Goal: Find specific page/section: Find specific page/section

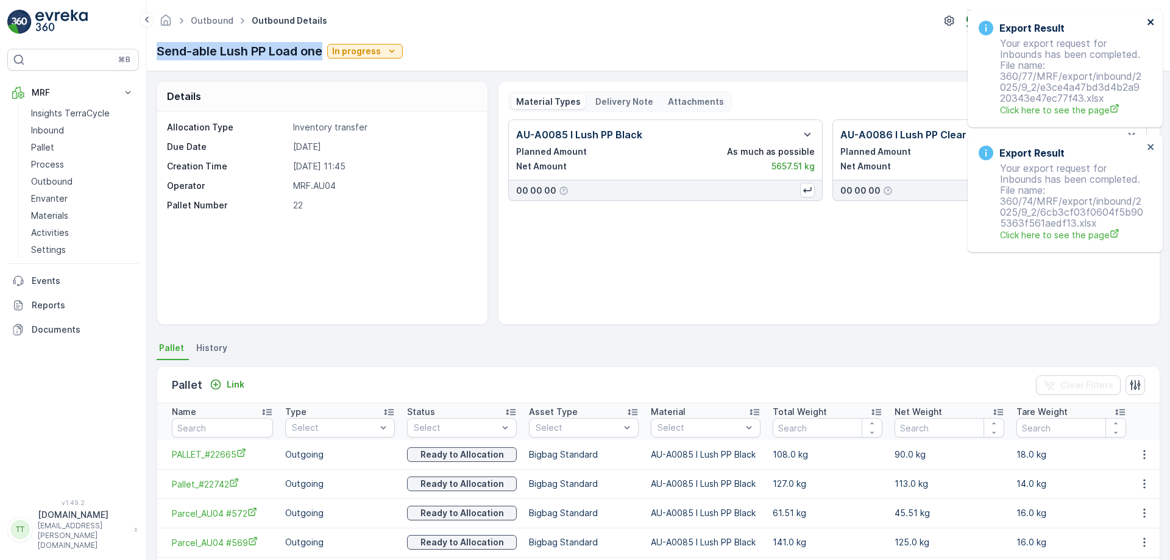
click at [1149, 18] on icon "close" at bounding box center [1151, 22] width 9 height 10
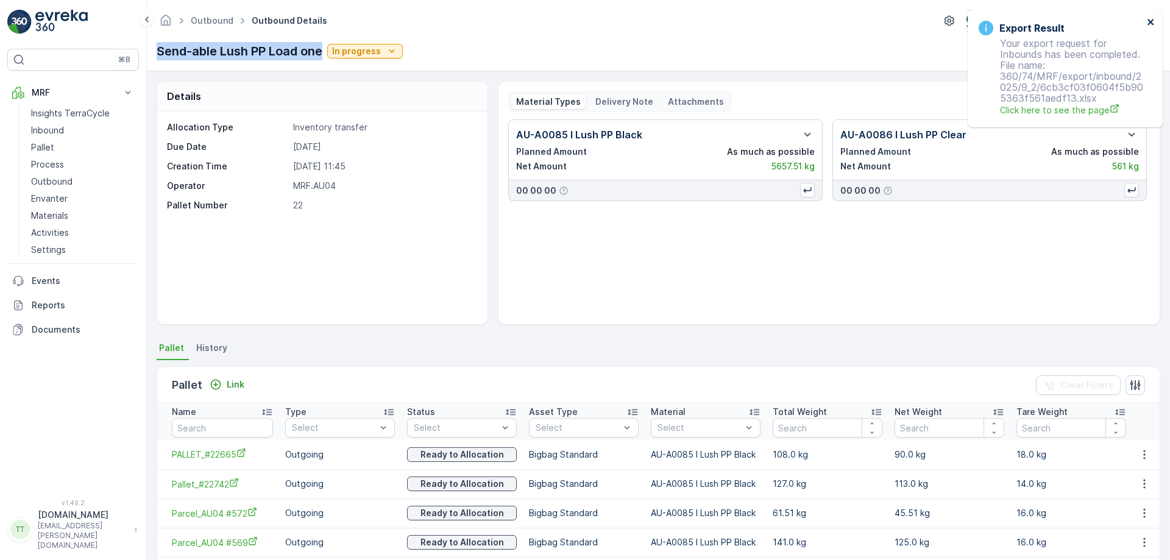
click at [1151, 21] on icon "close" at bounding box center [1150, 22] width 6 height 6
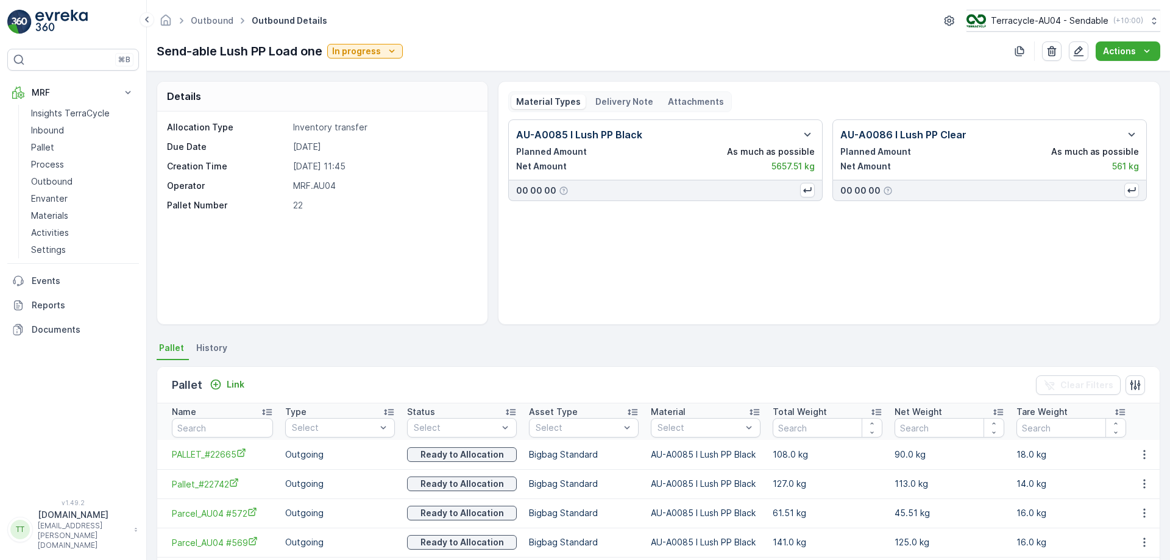
click at [874, 43] on div "Send-able Lush PP Load one In progress Actions" at bounding box center [658, 50] width 1003 height 19
click at [1019, 13] on button "Terracycle-AU04 - Sendable ( +10:00 )" at bounding box center [1062, 21] width 195 height 22
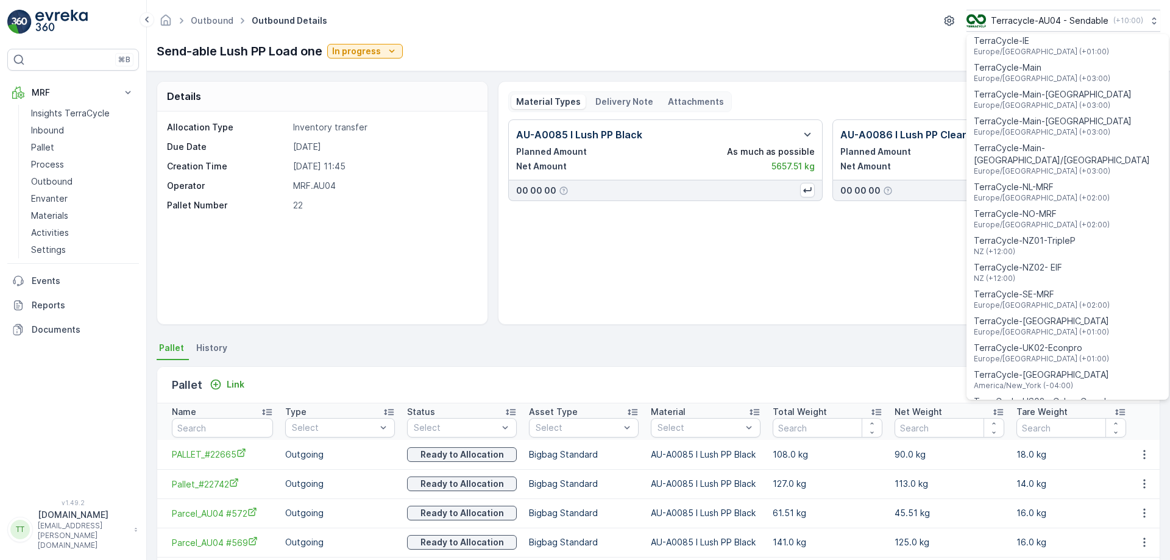
scroll to position [438, 0]
click at [1024, 245] on span "NZ (+12:00)" at bounding box center [1025, 250] width 102 height 10
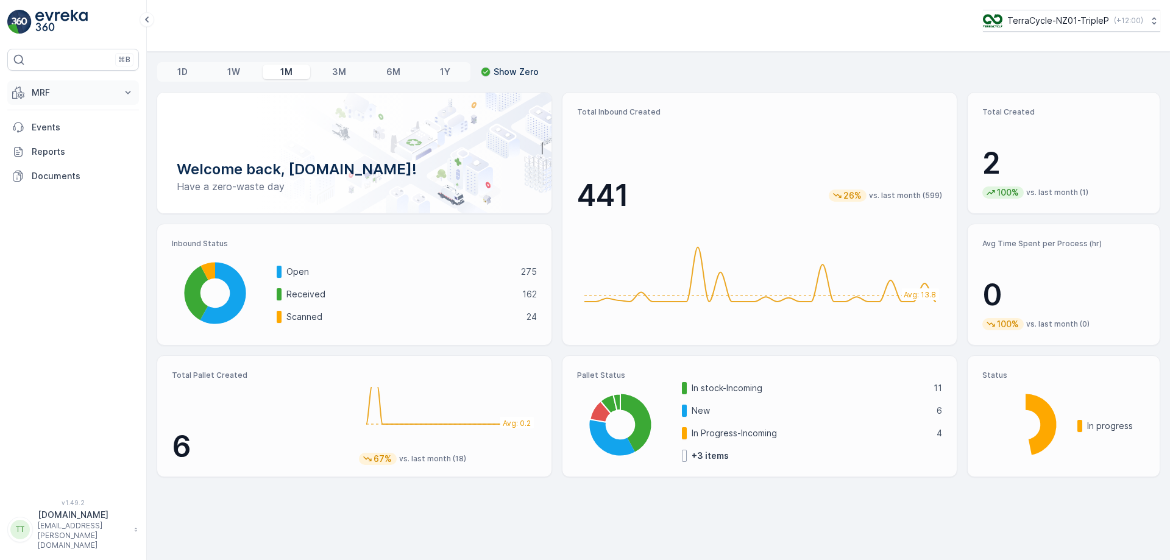
click at [101, 91] on p "MRF" at bounding box center [73, 93] width 83 height 12
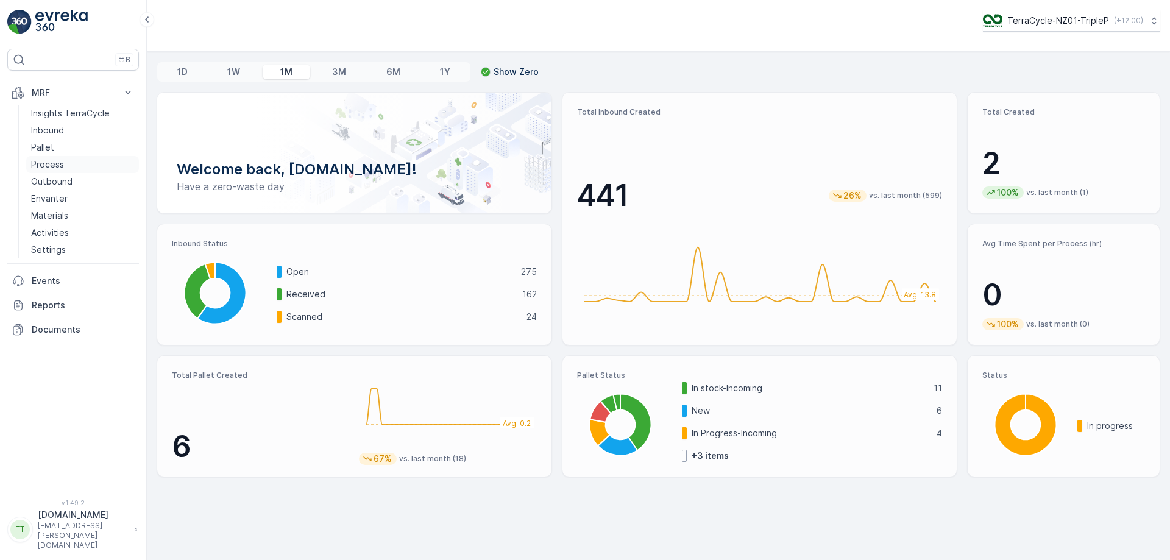
click at [59, 165] on p "Process" at bounding box center [47, 164] width 33 height 12
